Goal: Find specific page/section: Find specific page/section

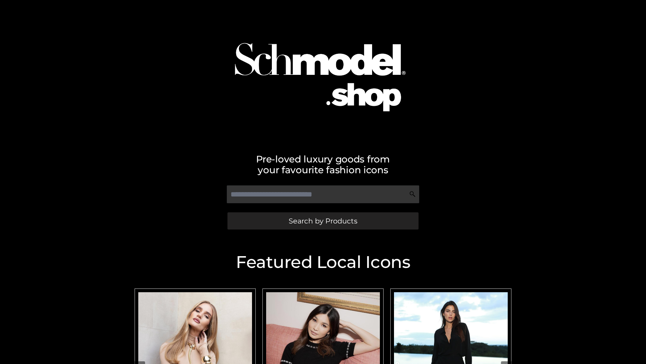
click at [323, 221] on span "Search by Products" at bounding box center [323, 220] width 69 height 7
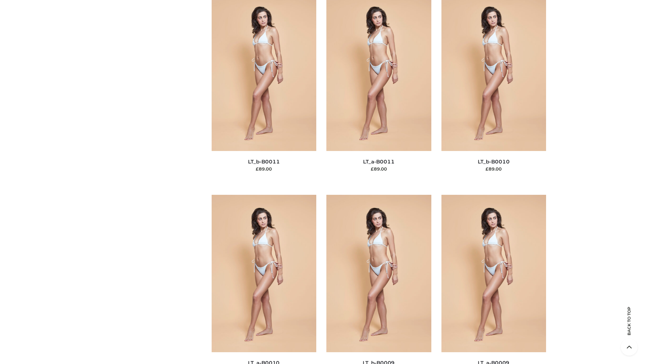
scroll to position [3024, 0]
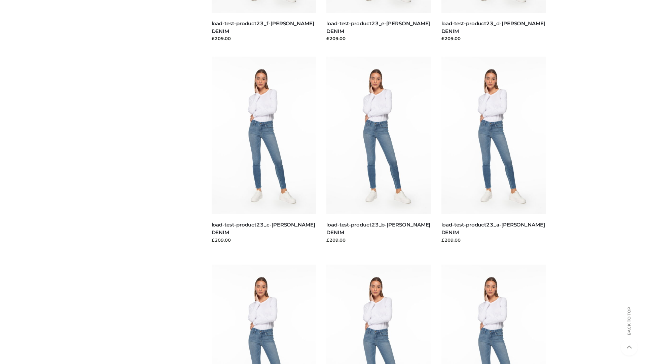
scroll to position [591, 0]
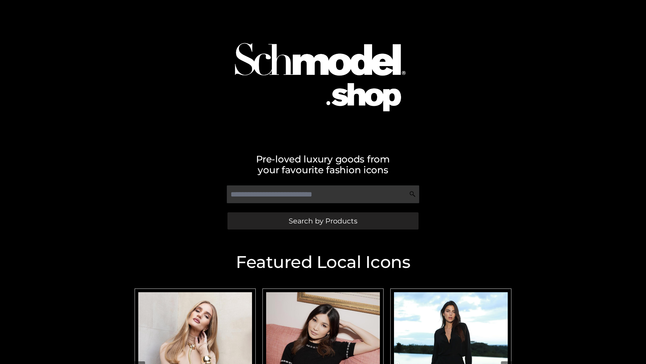
click at [323, 221] on span "Search by Products" at bounding box center [323, 220] width 69 height 7
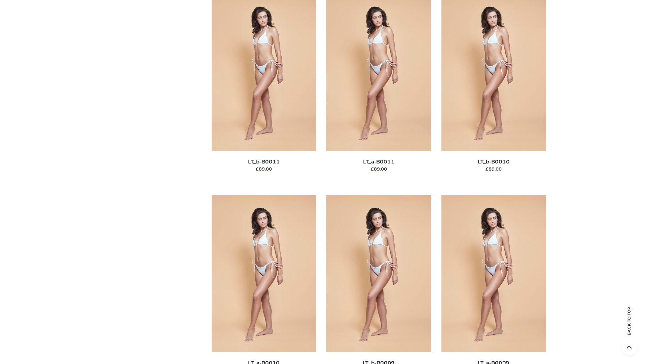
scroll to position [3024, 0]
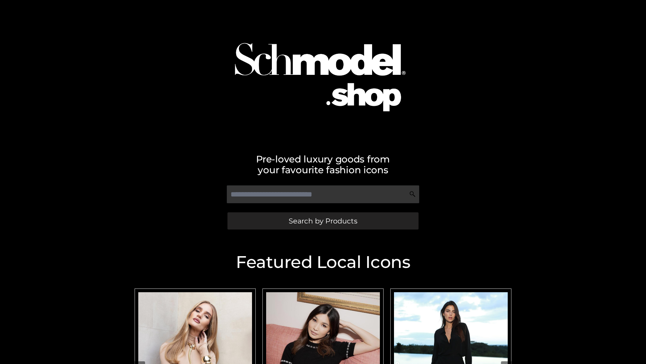
click at [323, 221] on span "Search by Products" at bounding box center [323, 220] width 69 height 7
